Goal: Information Seeking & Learning: Find specific fact

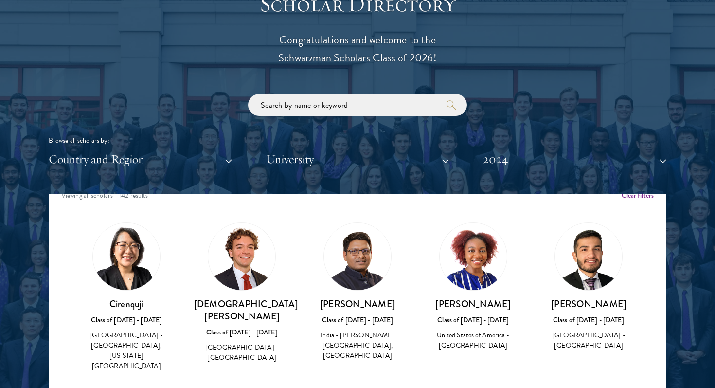
scroll to position [17, 0]
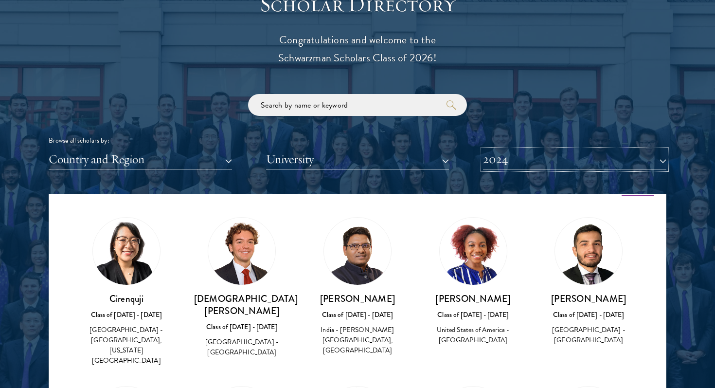
click at [512, 161] on button "2024" at bounding box center [574, 159] width 183 height 20
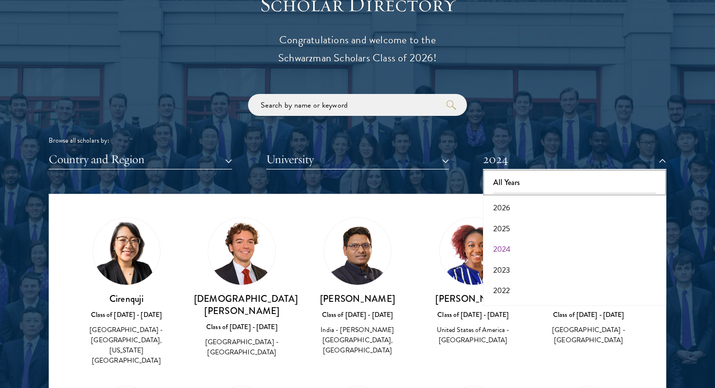
click at [507, 187] on button "All Years" at bounding box center [575, 182] width 178 height 20
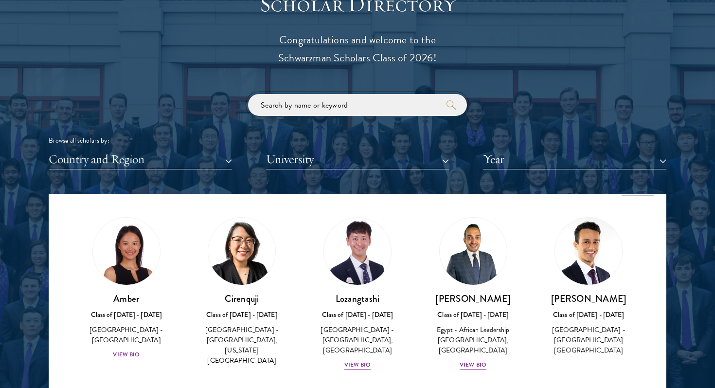
click at [274, 111] on input "search" at bounding box center [357, 105] width 219 height 22
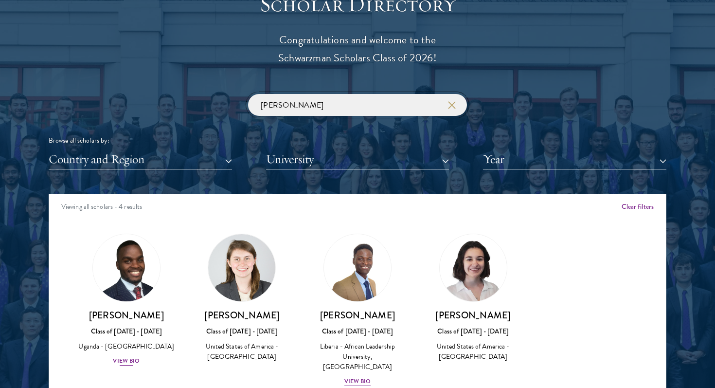
type input "[PERSON_NAME]"
click at [110, 312] on h3 "[PERSON_NAME]" at bounding box center [126, 315] width 96 height 12
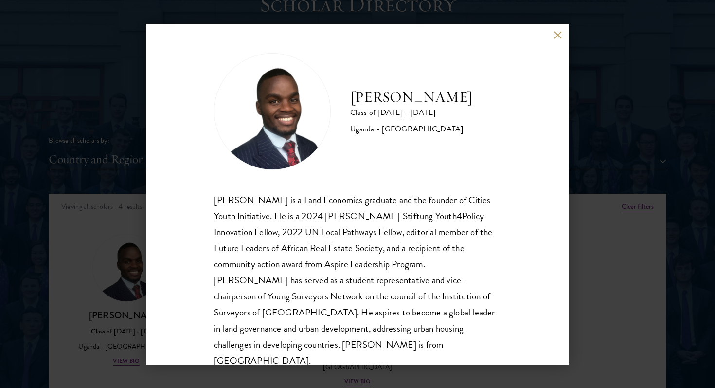
click at [110, 312] on div "[PERSON_NAME] Class of [DATE] - [DATE] [GEOGRAPHIC_DATA] - [GEOGRAPHIC_DATA] [G…" at bounding box center [357, 194] width 715 height 388
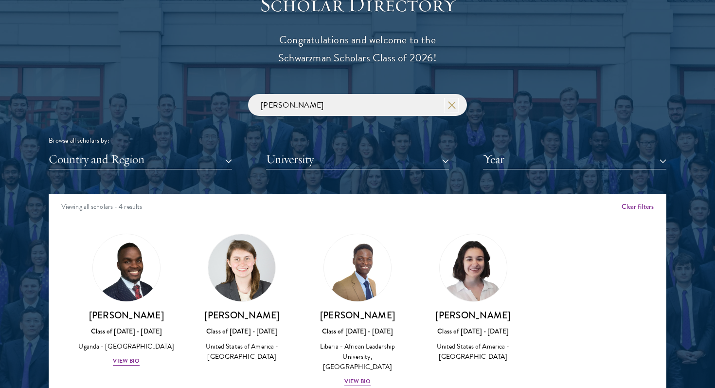
click at [452, 107] on icon "button" at bounding box center [452, 105] width 8 height 8
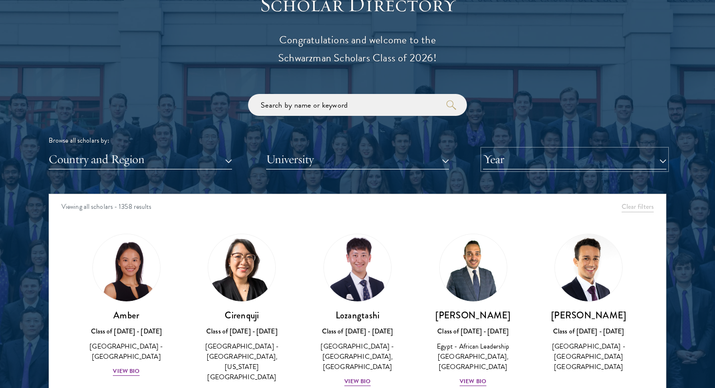
click at [505, 167] on button "Year" at bounding box center [574, 159] width 183 height 20
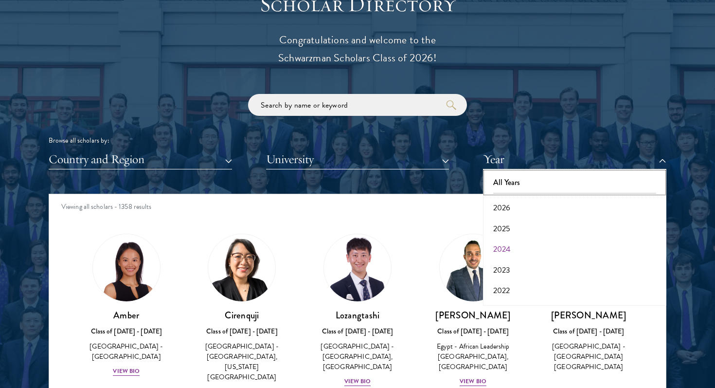
click at [506, 191] on button "All Years" at bounding box center [575, 182] width 178 height 20
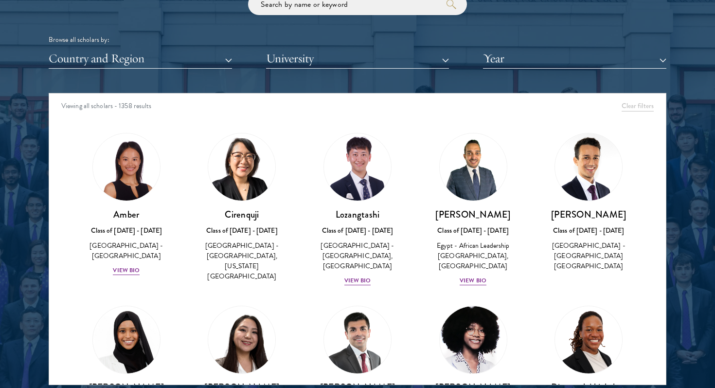
scroll to position [6, 0]
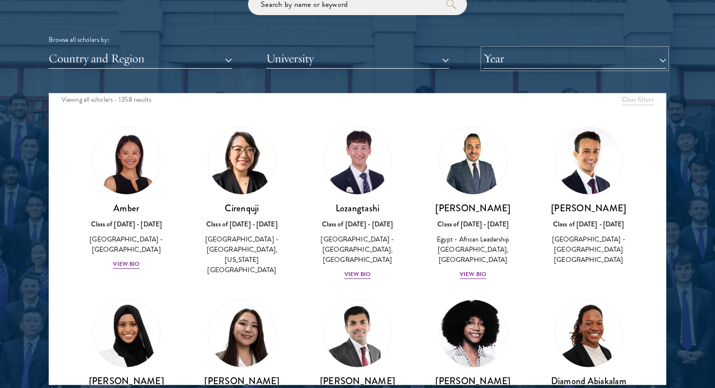
click at [516, 49] on button "Year" at bounding box center [574, 59] width 183 height 20
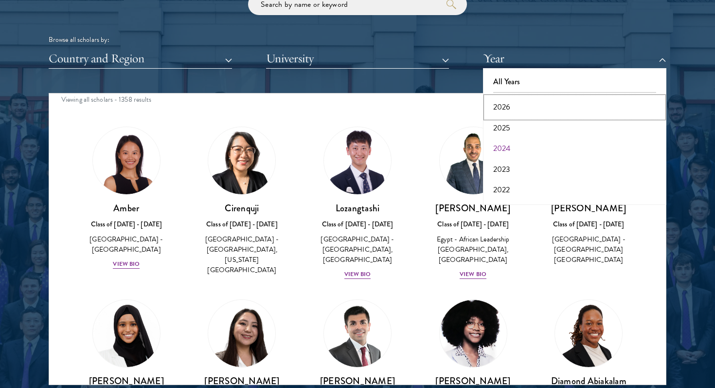
click at [502, 108] on button "2026" at bounding box center [575, 107] width 178 height 20
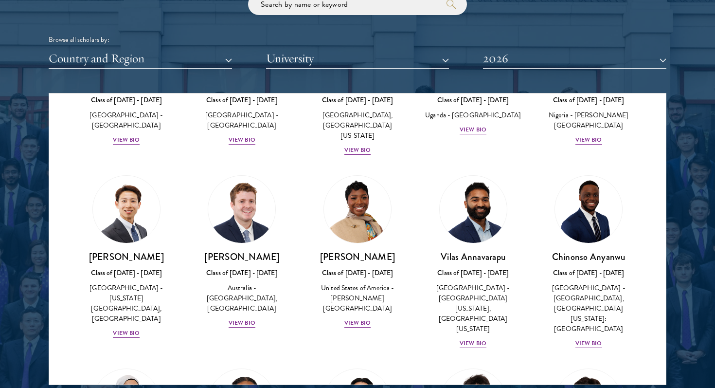
scroll to position [329, 0]
